Goal: Information Seeking & Learning: Learn about a topic

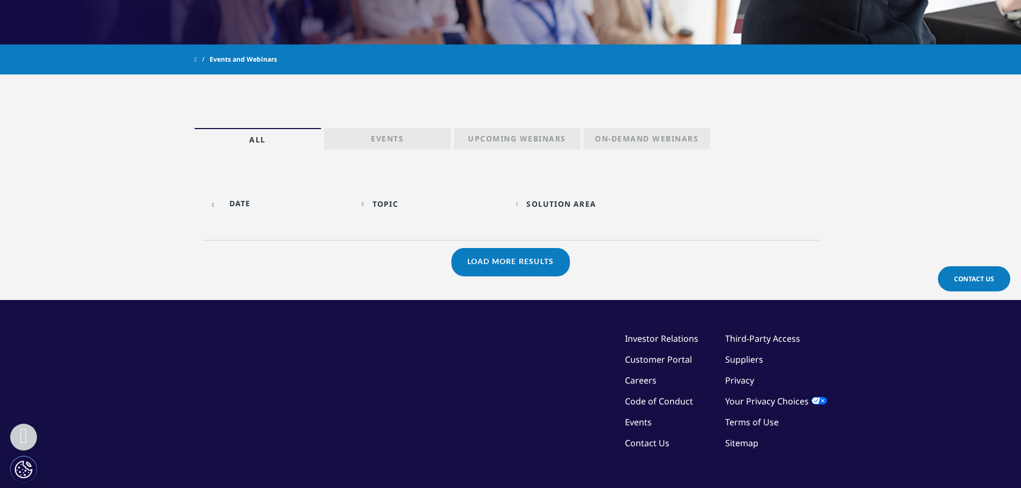
scroll to position [433, 0]
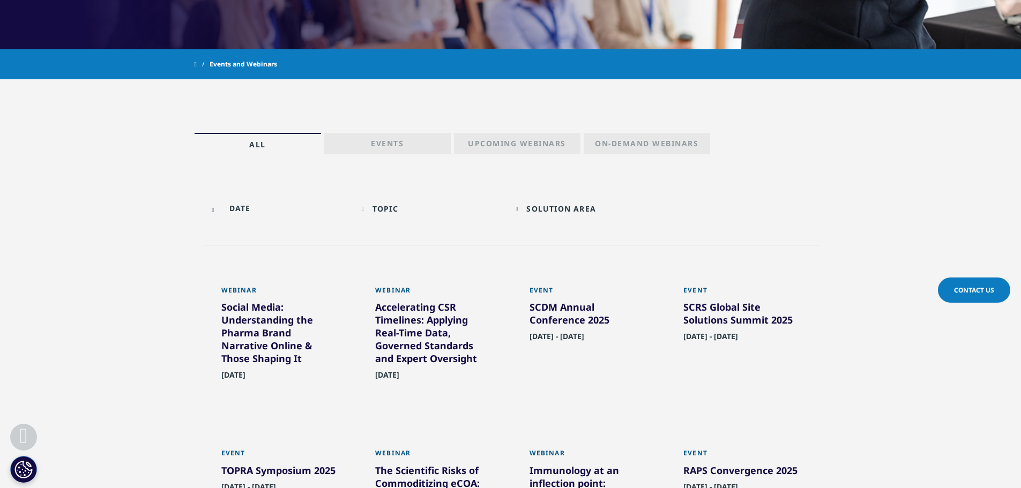
click at [370, 212] on div "Topic Loading Clear Or/And Operator" at bounding box center [434, 208] width 144 height 25
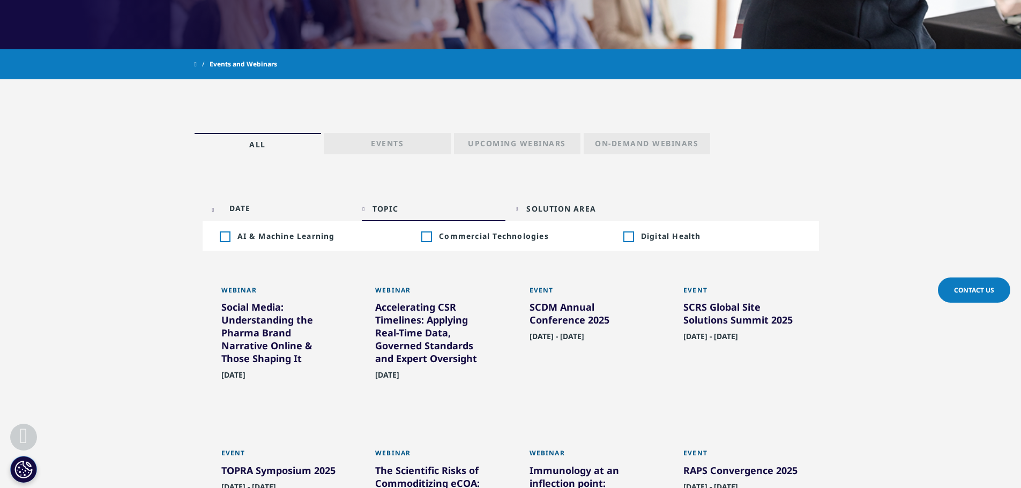
click at [222, 209] on input "text" at bounding box center [280, 208] width 144 height 24
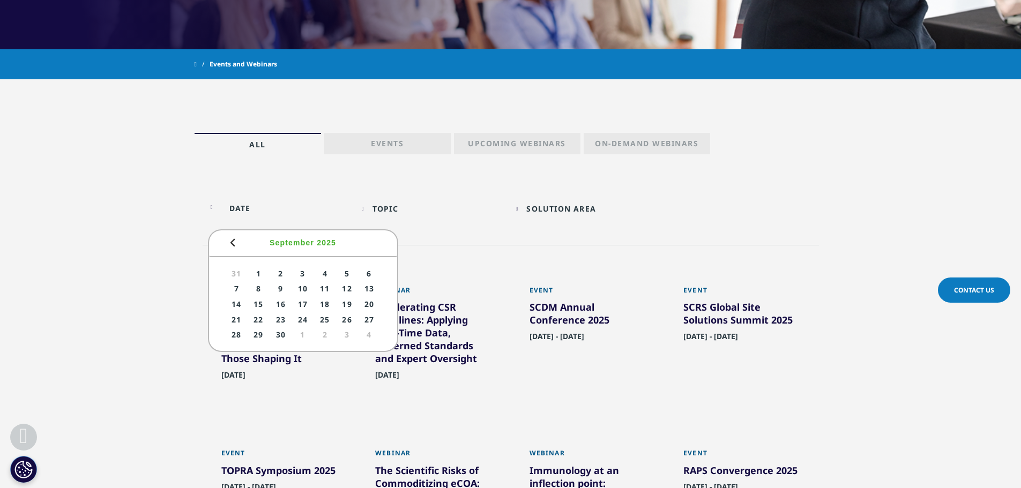
click at [522, 208] on div "Solution Area Loading Clear Or/And Operator" at bounding box center [588, 208] width 144 height 25
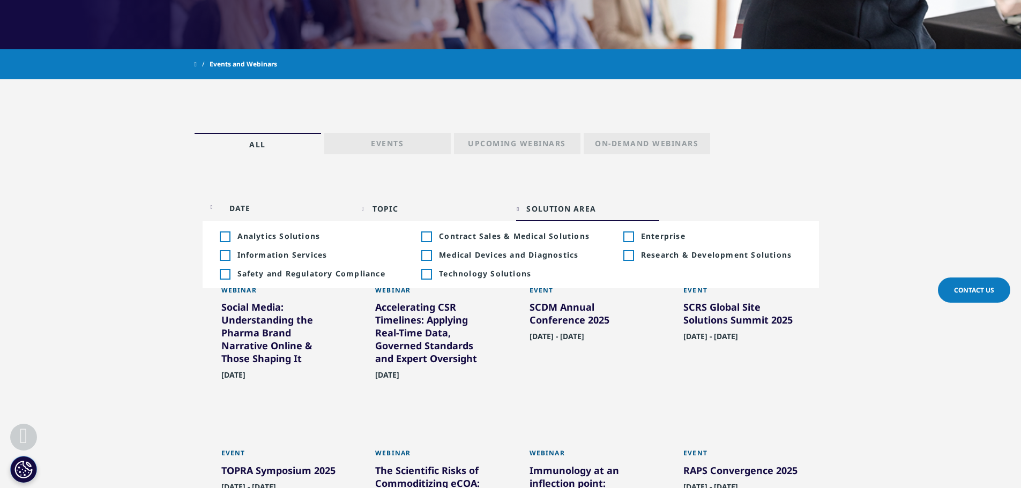
click at [209, 209] on div at bounding box center [280, 208] width 144 height 24
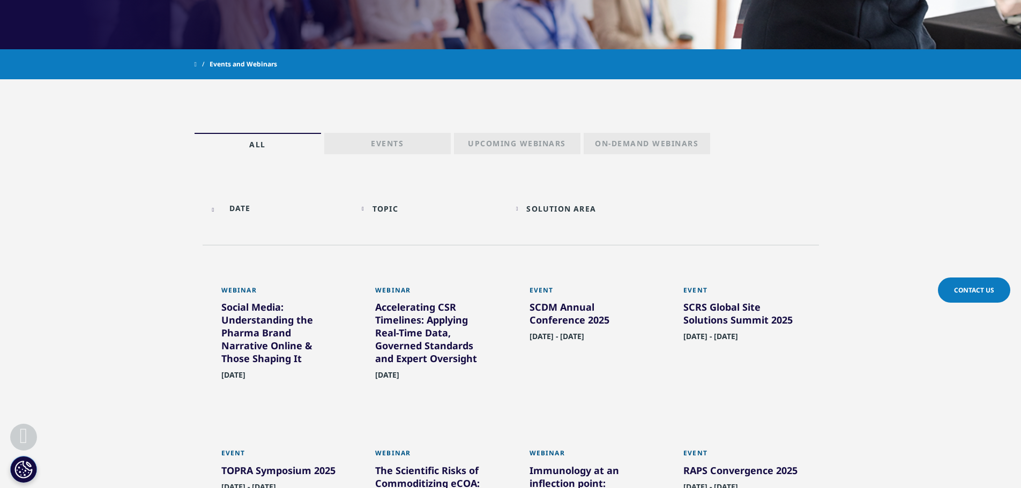
click at [218, 211] on div at bounding box center [280, 208] width 144 height 24
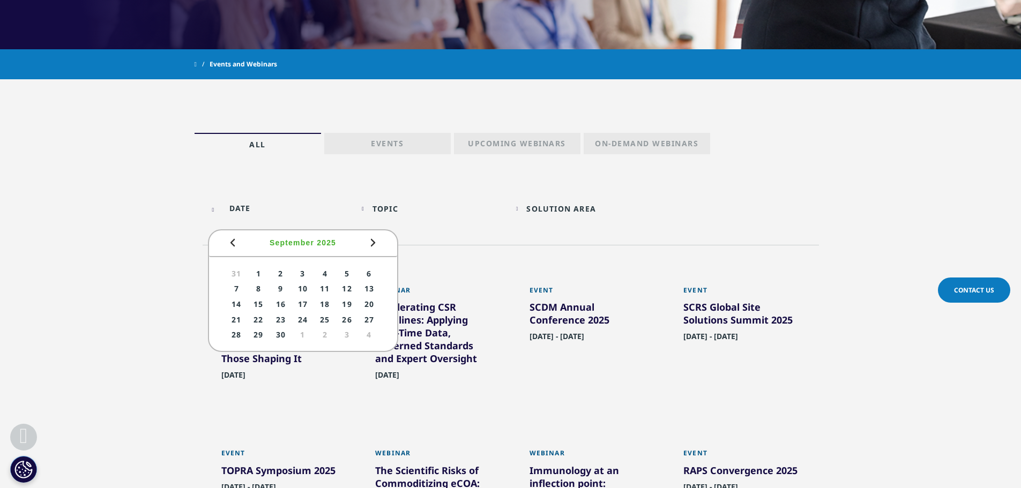
click at [376, 243] on span "Next" at bounding box center [373, 242] width 13 height 13
click at [376, 242] on span "Next" at bounding box center [373, 242] width 13 height 13
click at [328, 291] on link "8" at bounding box center [325, 289] width 20 height 13
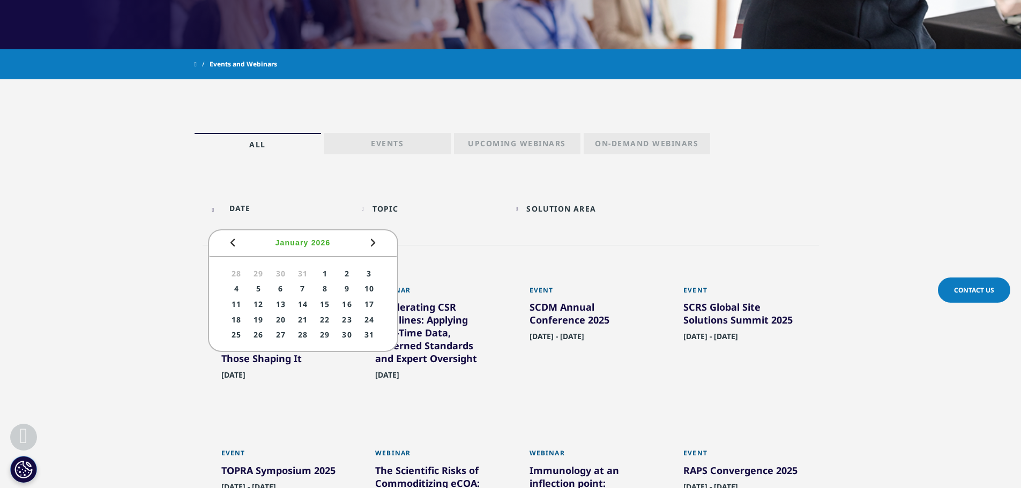
type input "01/08/2026"
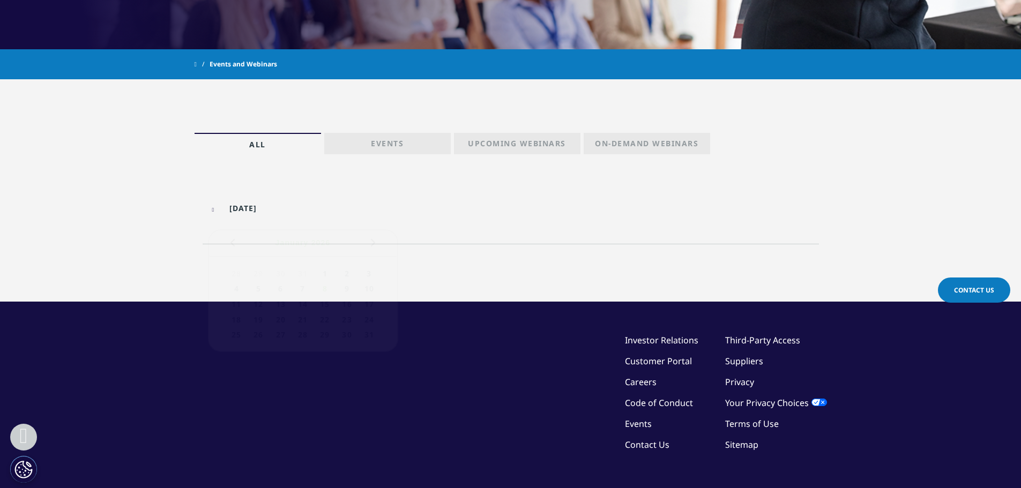
click at [217, 209] on div "01/08/2026" at bounding box center [280, 208] width 144 height 24
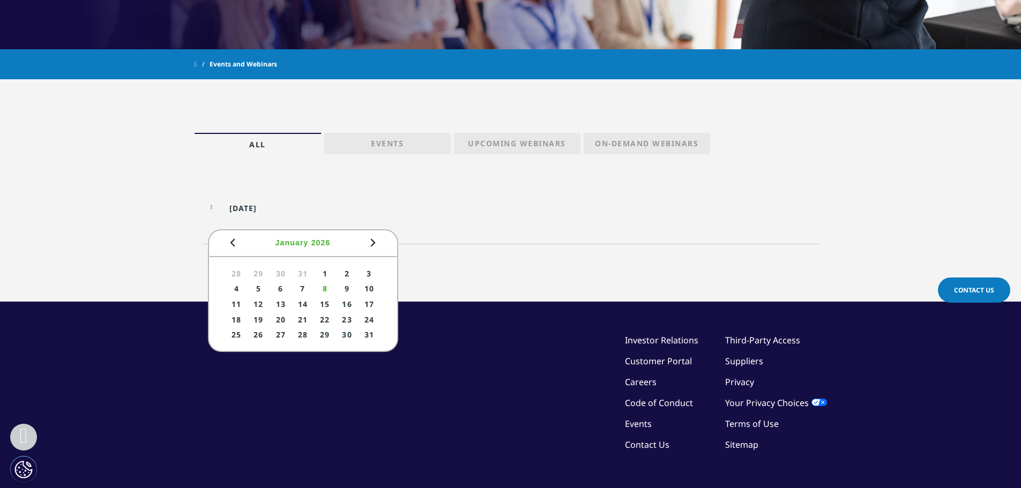
click at [232, 239] on span "Prev" at bounding box center [232, 242] width 13 height 13
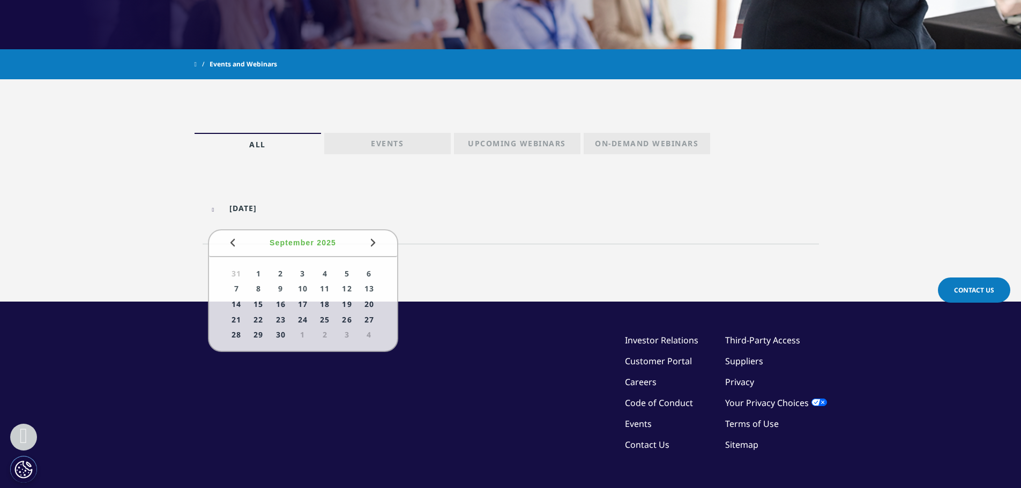
click at [194, 239] on section "01/08/2026 Topic Loading Clear Or/And Operator Solution Area Loading Clear Or/A…" at bounding box center [510, 242] width 1021 height 118
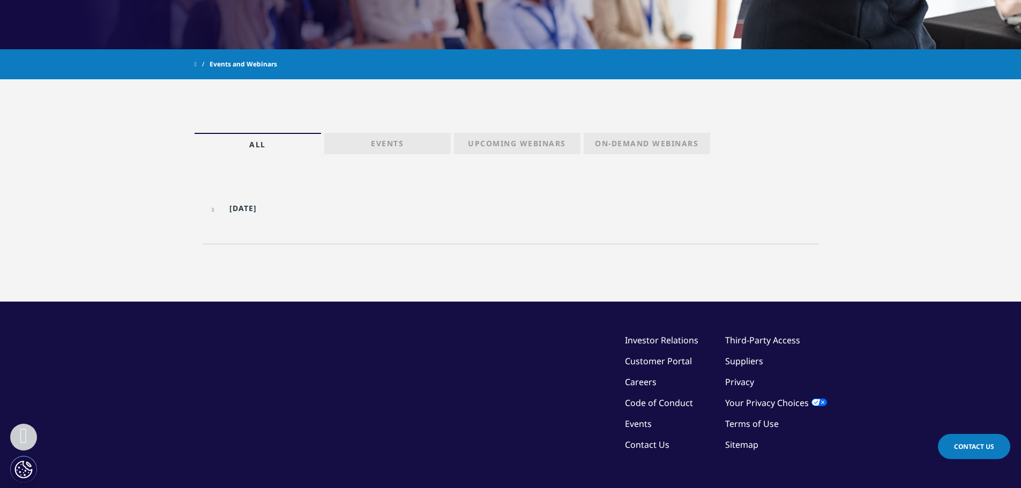
click at [414, 149] on link "Events" at bounding box center [387, 143] width 127 height 21
click at [257, 202] on input "[DATE]" at bounding box center [280, 208] width 144 height 24
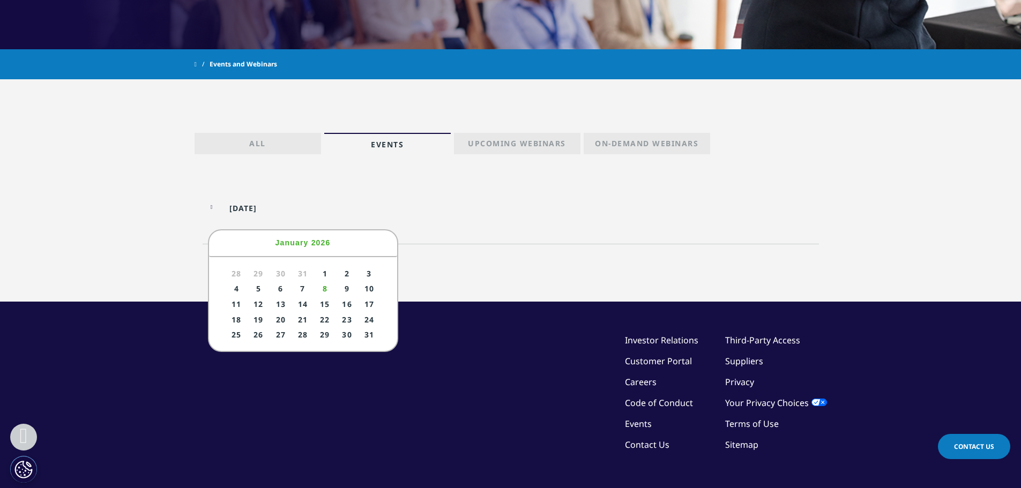
click at [236, 243] on span "Prev" at bounding box center [232, 242] width 13 height 13
click at [235, 243] on span "Prev" at bounding box center [232, 242] width 13 height 13
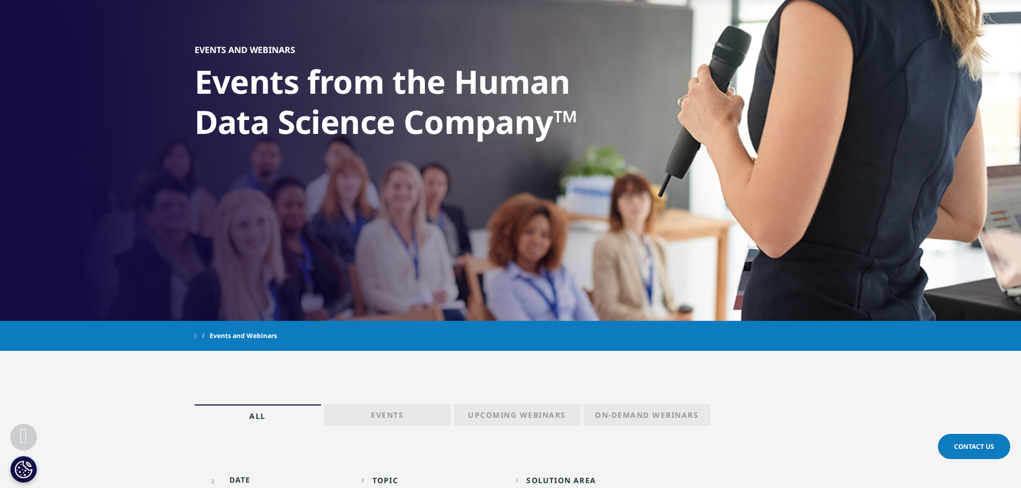
scroll to position [161, 0]
